Goal: Check status: Check status

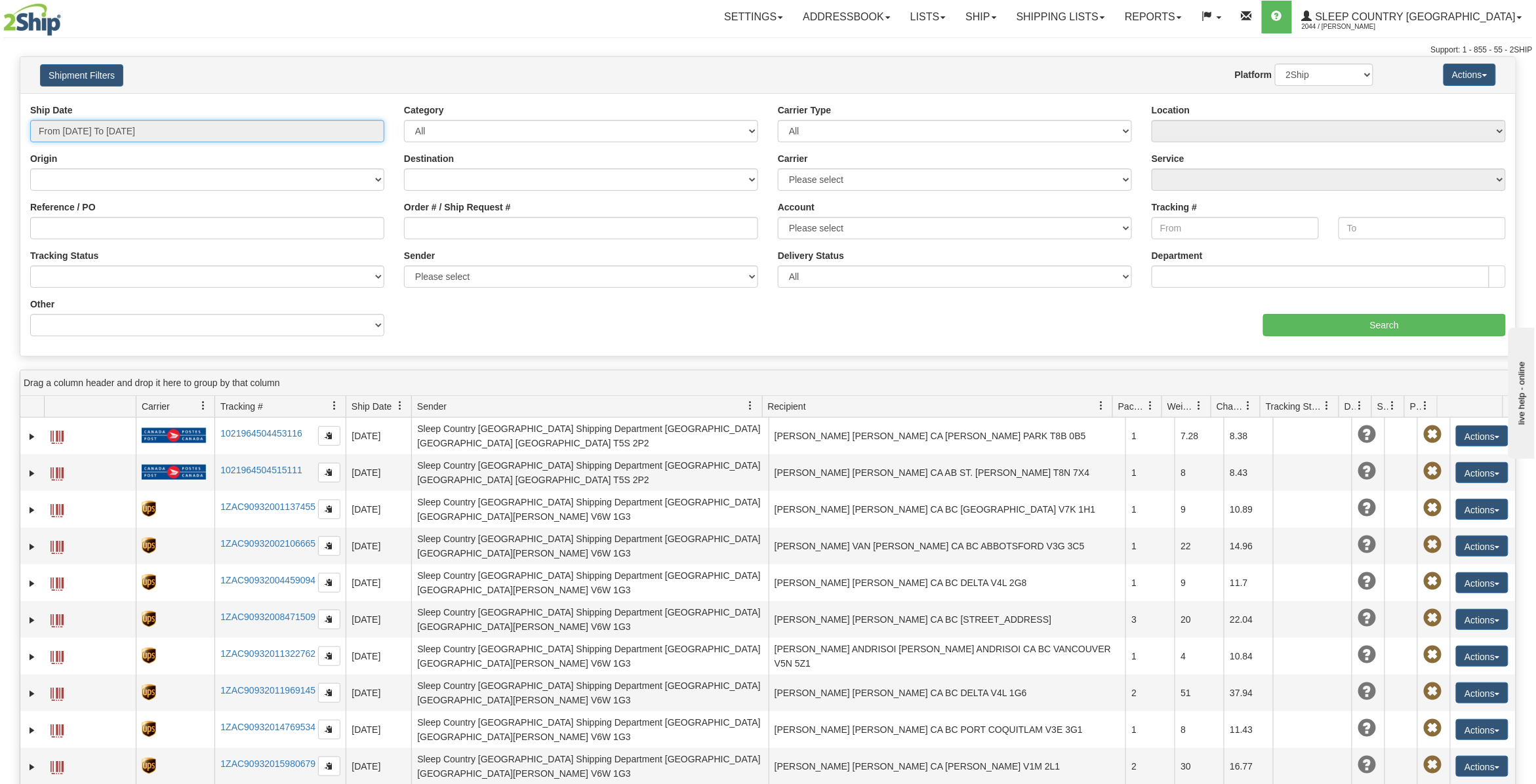
click at [122, 131] on input "From [DATE] To [DATE]" at bounding box center [207, 131] width 355 height 23
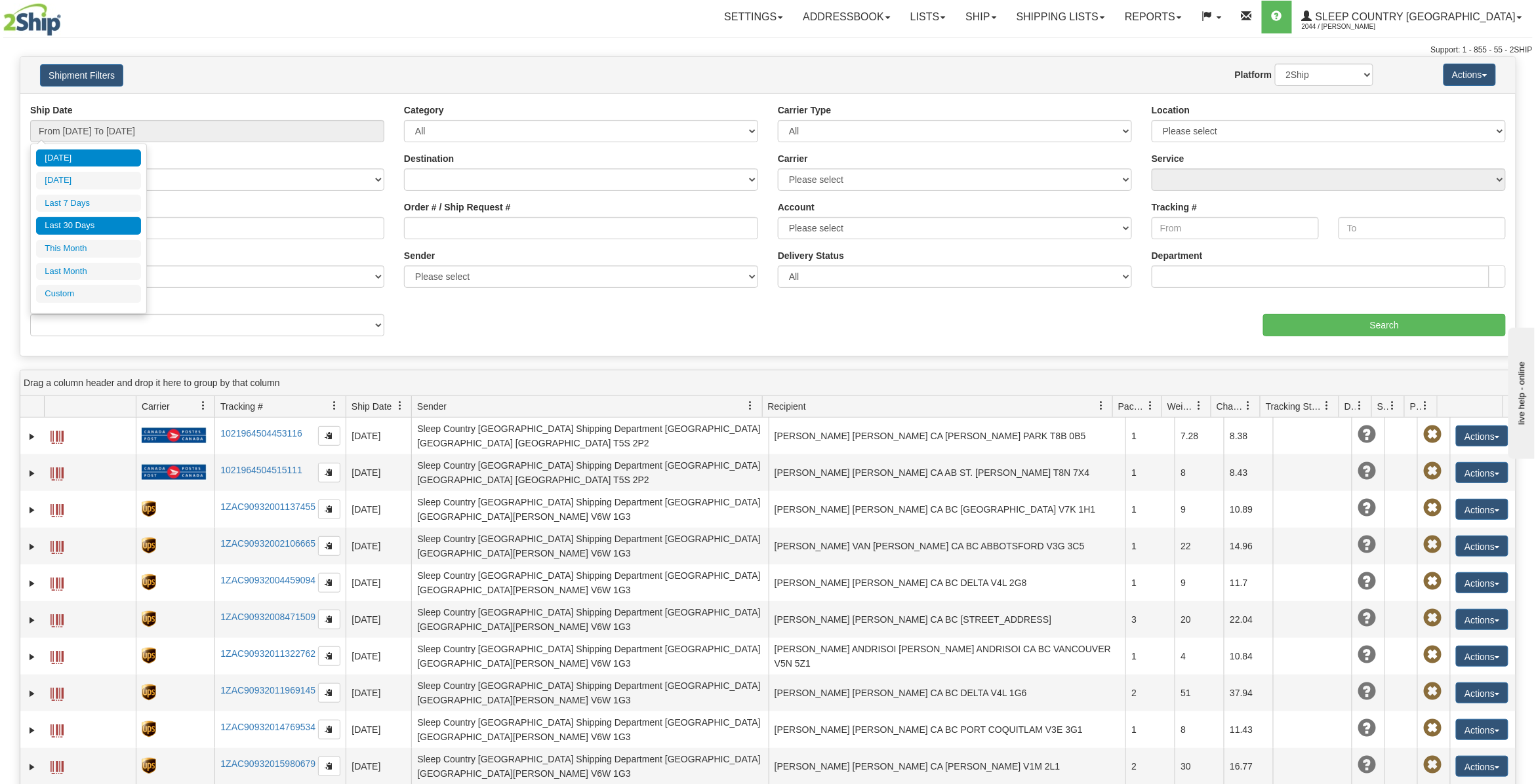
click at [86, 230] on li "Last 30 Days" at bounding box center [88, 226] width 105 height 18
type input "From [DATE] To [DATE]"
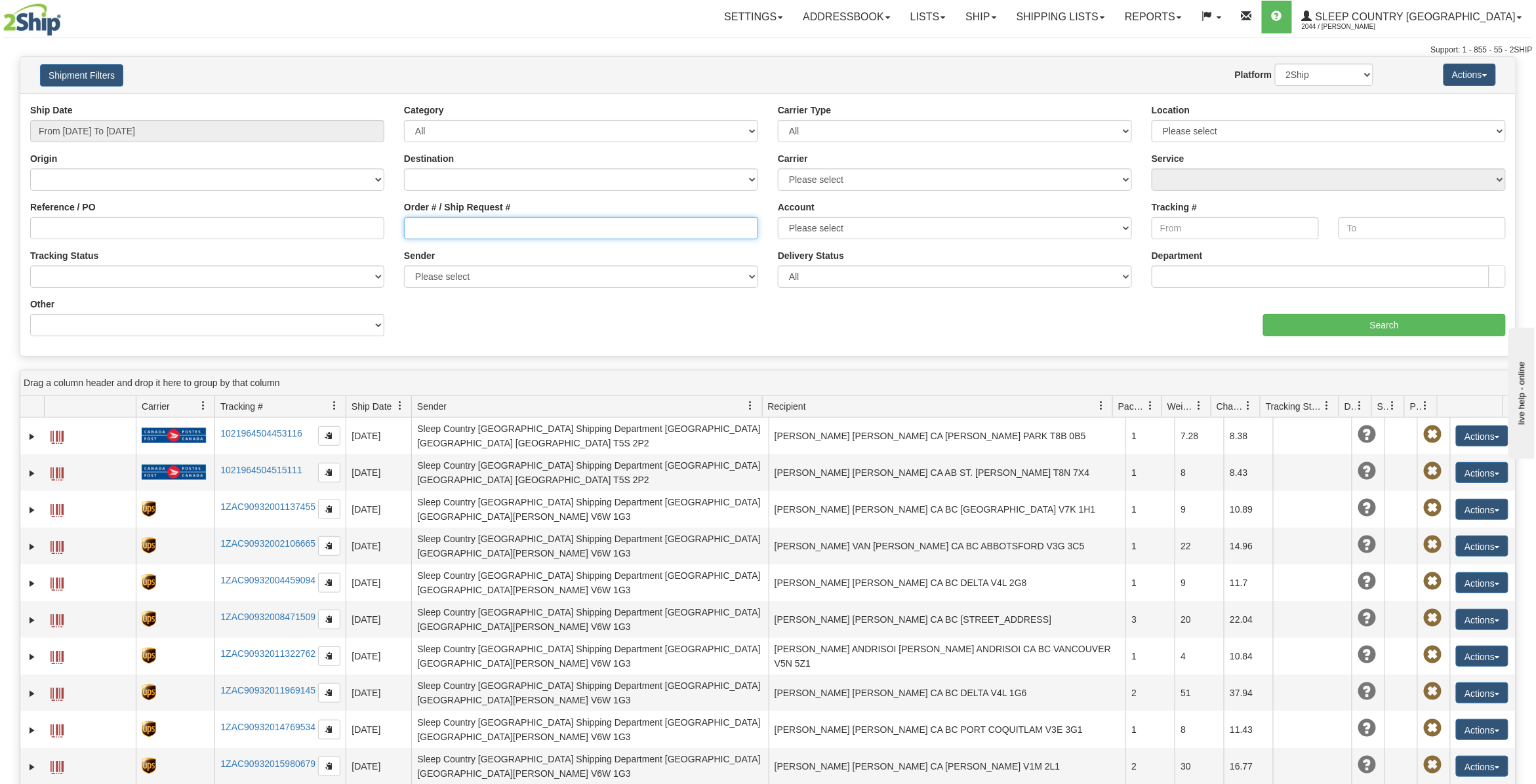
click at [427, 232] on input "Order # / Ship Request #" at bounding box center [581, 228] width 355 height 23
paste input "9000I054893*A"
type input "9000I054893"
click at [1356, 328] on input "Search" at bounding box center [1384, 325] width 243 height 23
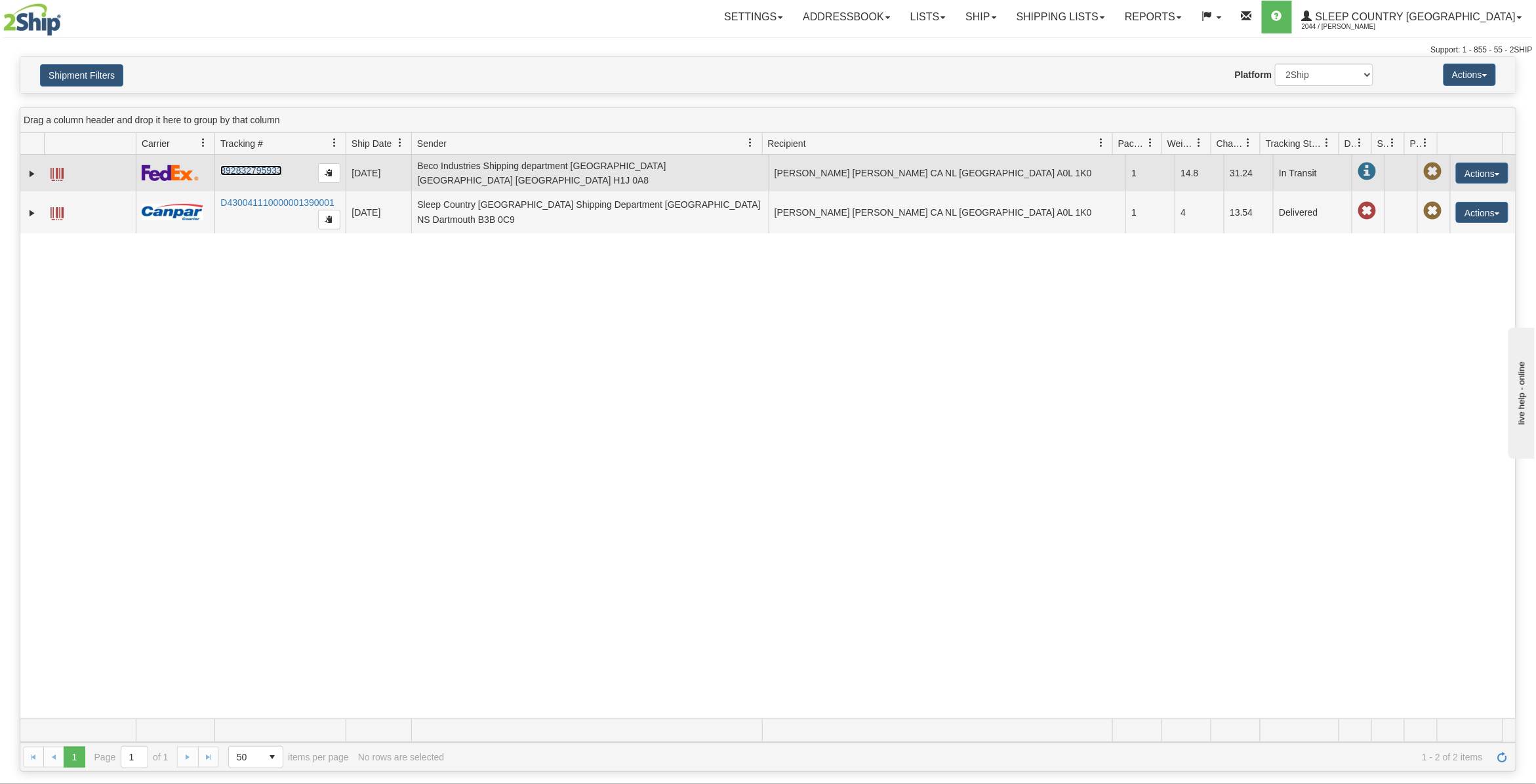
click at [269, 165] on link "392832795933" at bounding box center [252, 170] width 61 height 11
